Goal: Find specific page/section

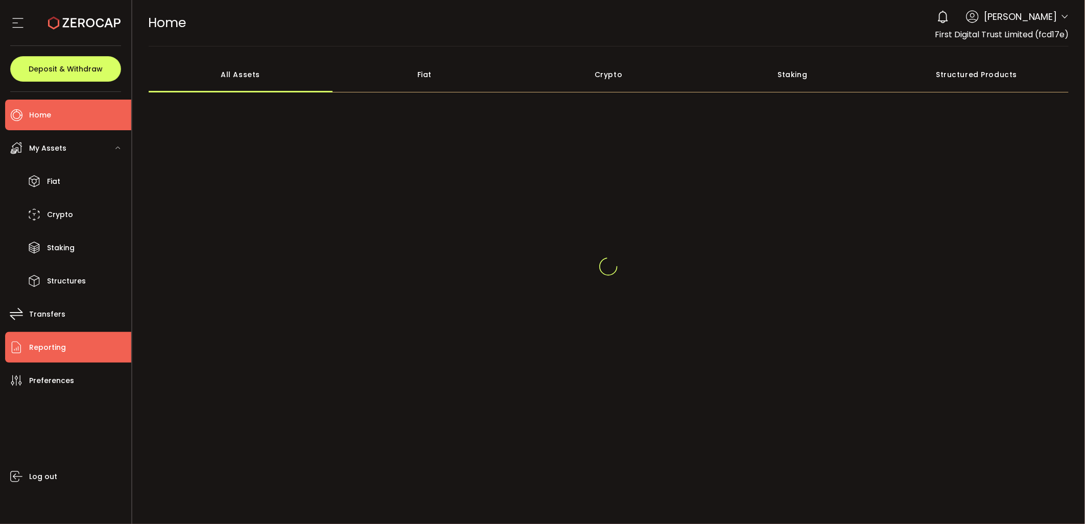
click at [44, 350] on span "Reporting" at bounding box center [47, 347] width 37 height 15
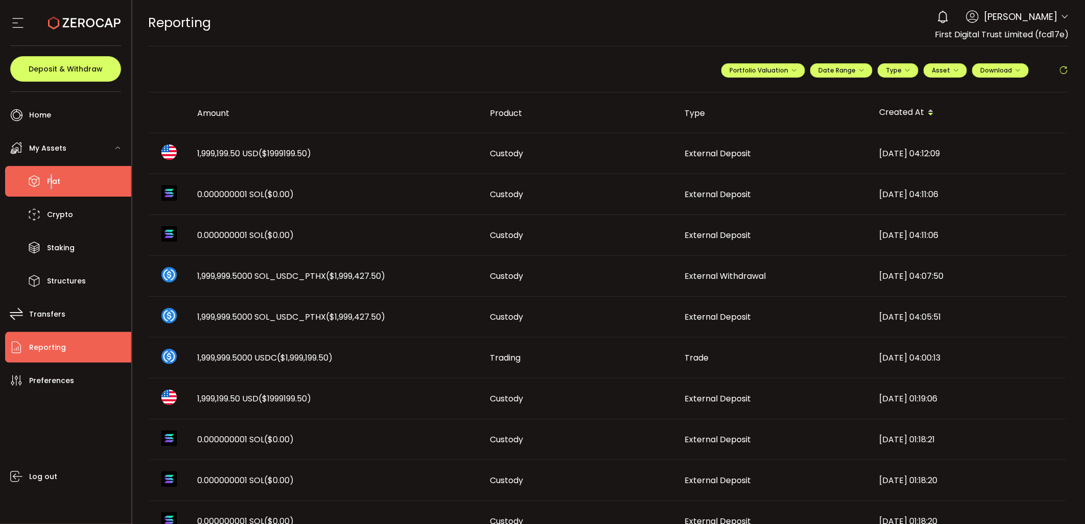
click at [53, 190] on li "Fiat" at bounding box center [68, 181] width 126 height 31
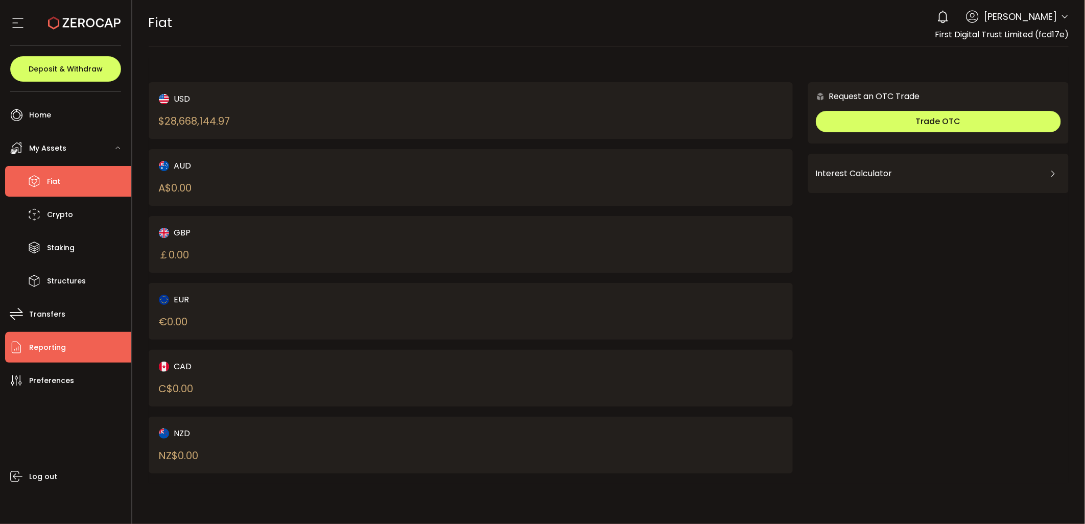
click at [60, 345] on span "Reporting" at bounding box center [47, 347] width 37 height 15
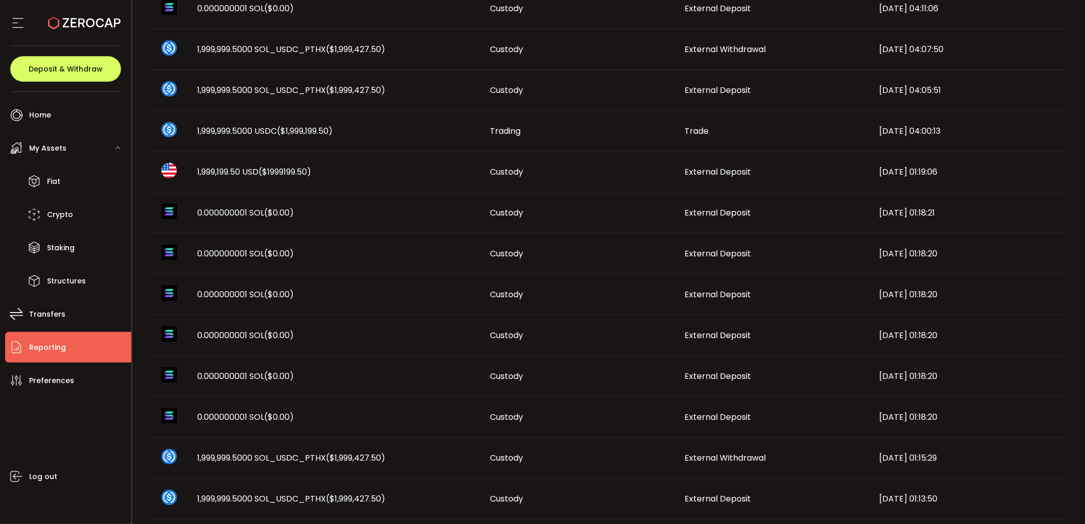
scroll to position [454, 0]
